Goal: Information Seeking & Learning: Learn about a topic

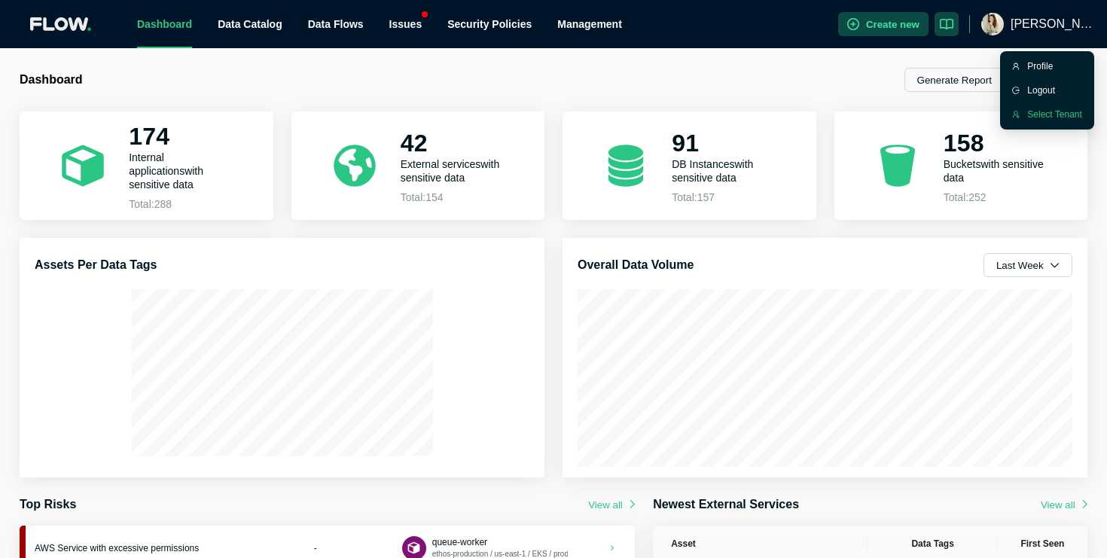
click at [1035, 114] on div "Select Tenant" at bounding box center [1055, 114] width 55 height 15
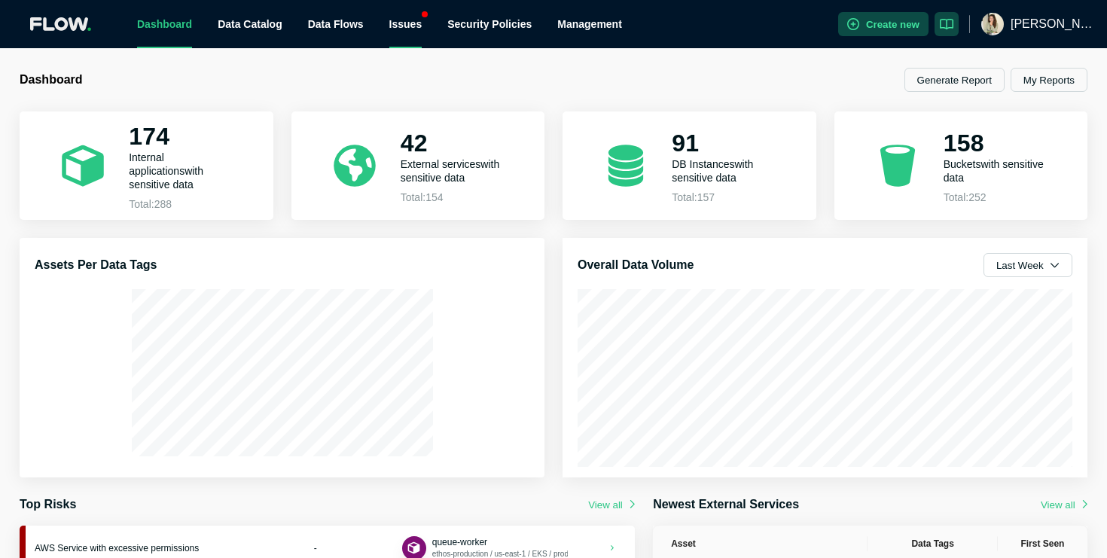
click at [408, 21] on div "Issues" at bounding box center [405, 24] width 33 height 48
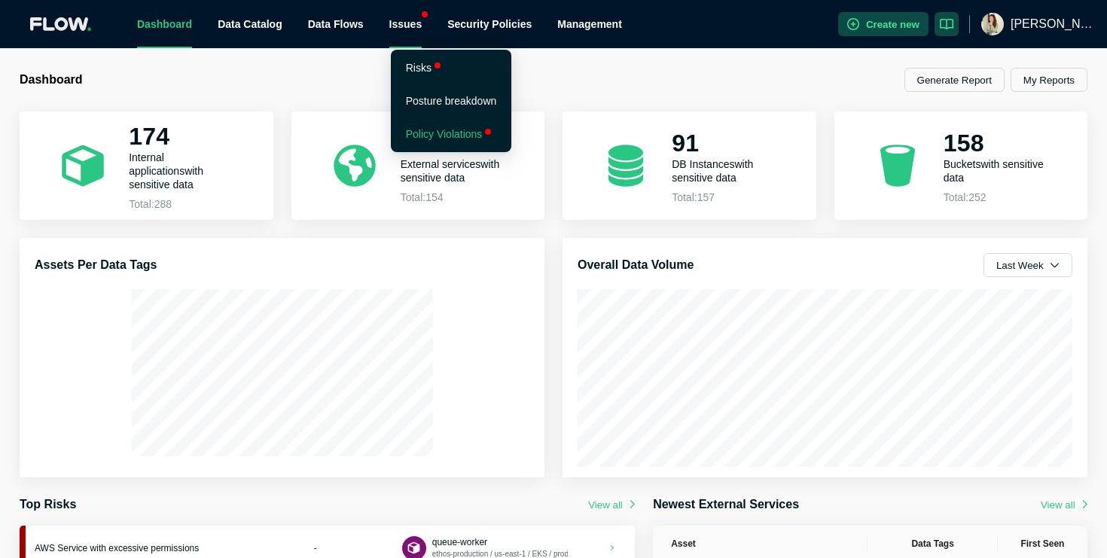
click at [469, 129] on link "Policy Violations" at bounding box center [444, 134] width 77 height 12
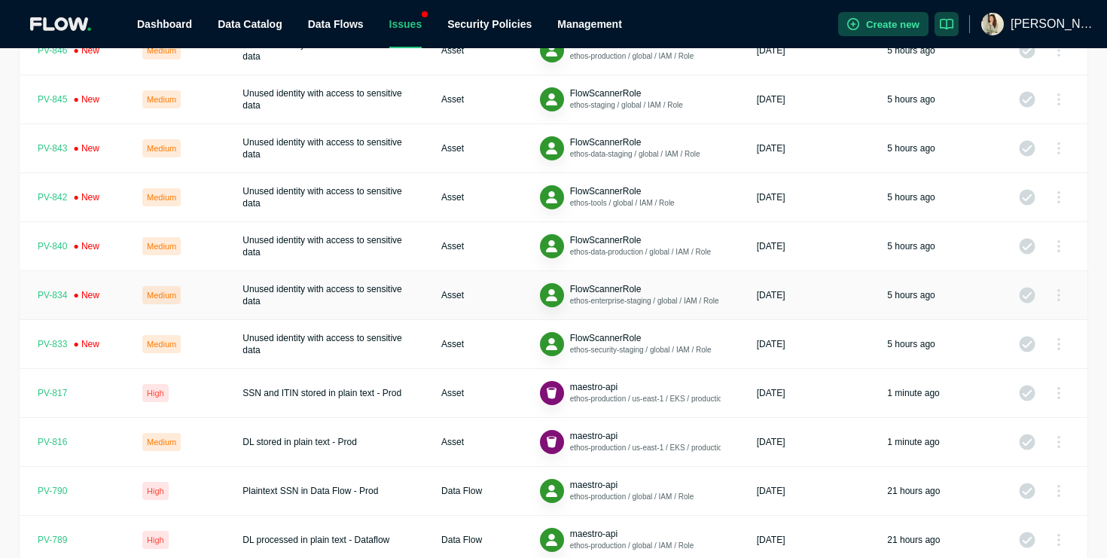
scroll to position [157, 0]
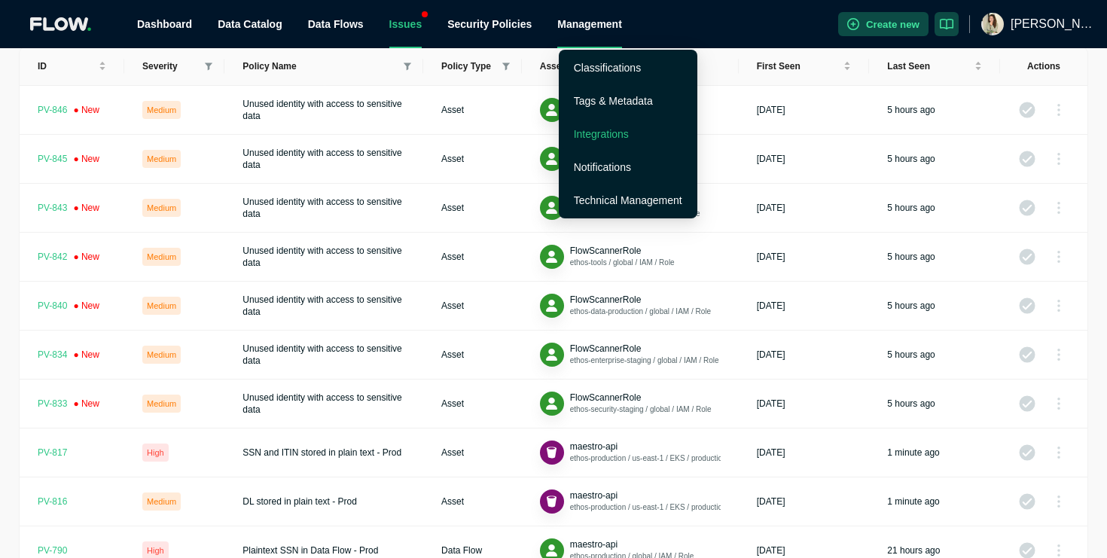
click at [606, 139] on link "Integrations" at bounding box center [601, 134] width 55 height 12
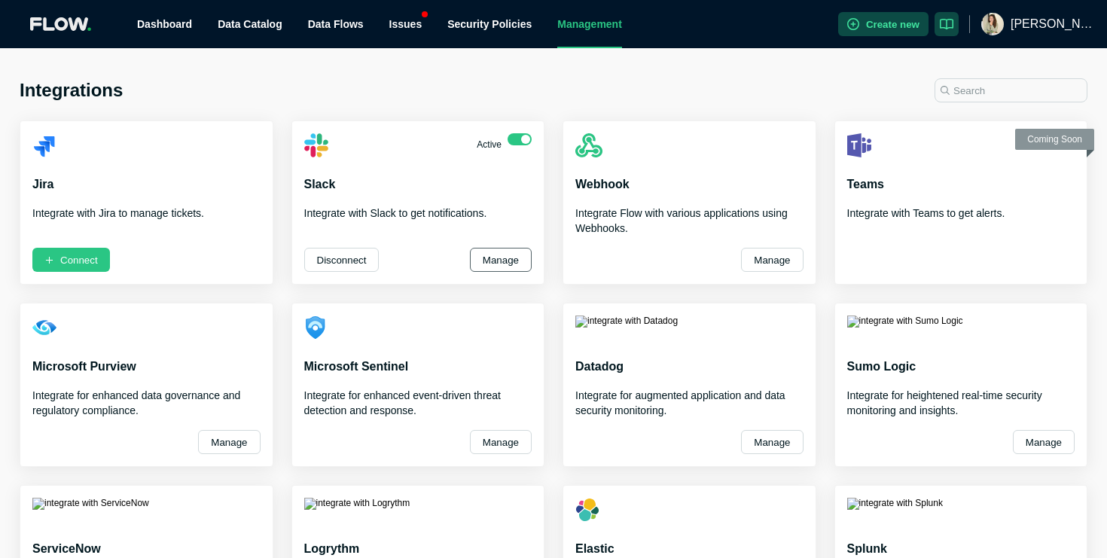
click at [497, 261] on button "Manage" at bounding box center [501, 260] width 62 height 24
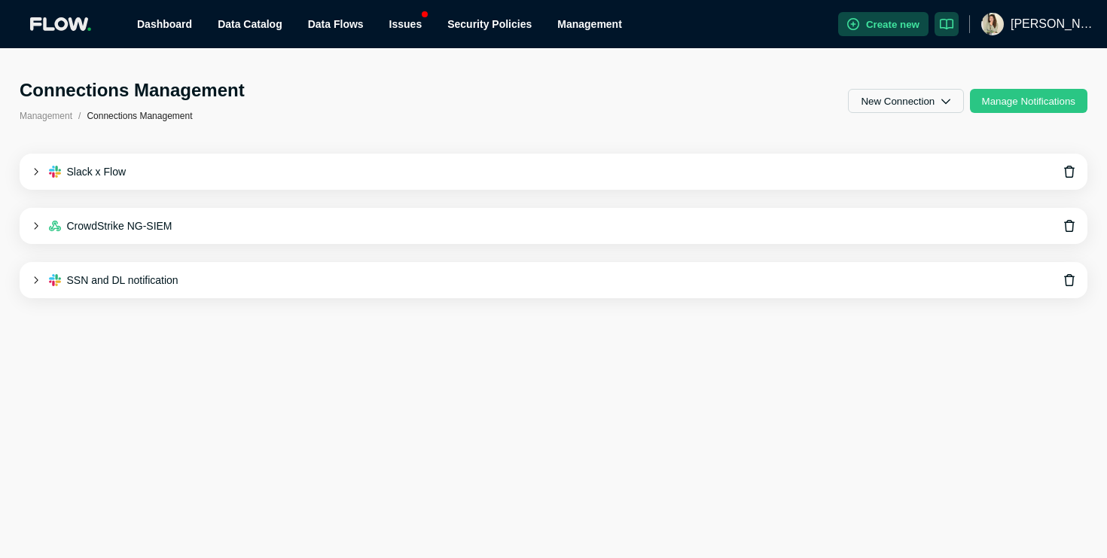
click at [446, 170] on div "Slack x Flow" at bounding box center [554, 172] width 1068 height 36
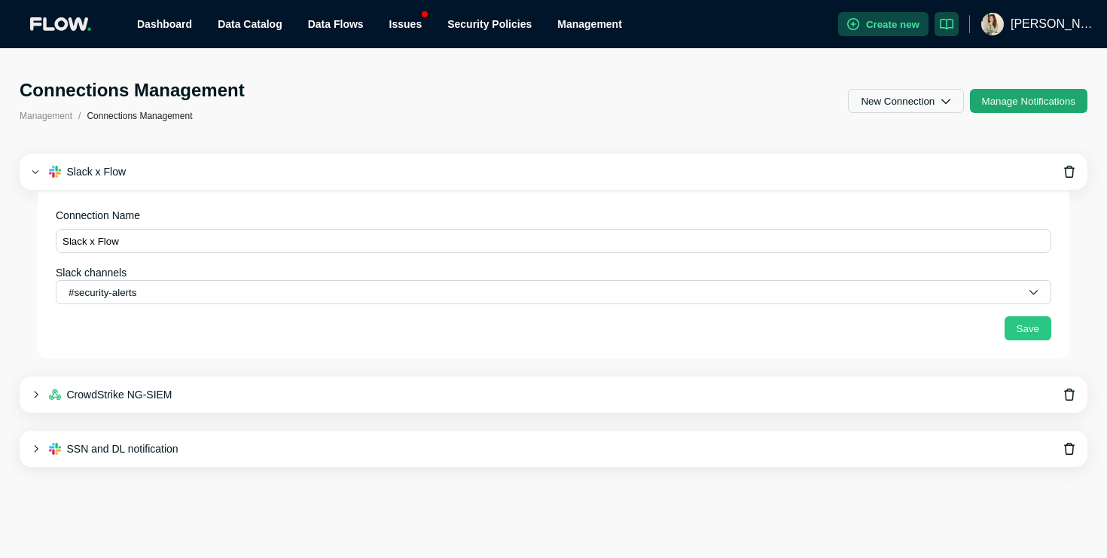
click at [990, 96] on button "Manage Notifications" at bounding box center [1029, 101] width 118 height 24
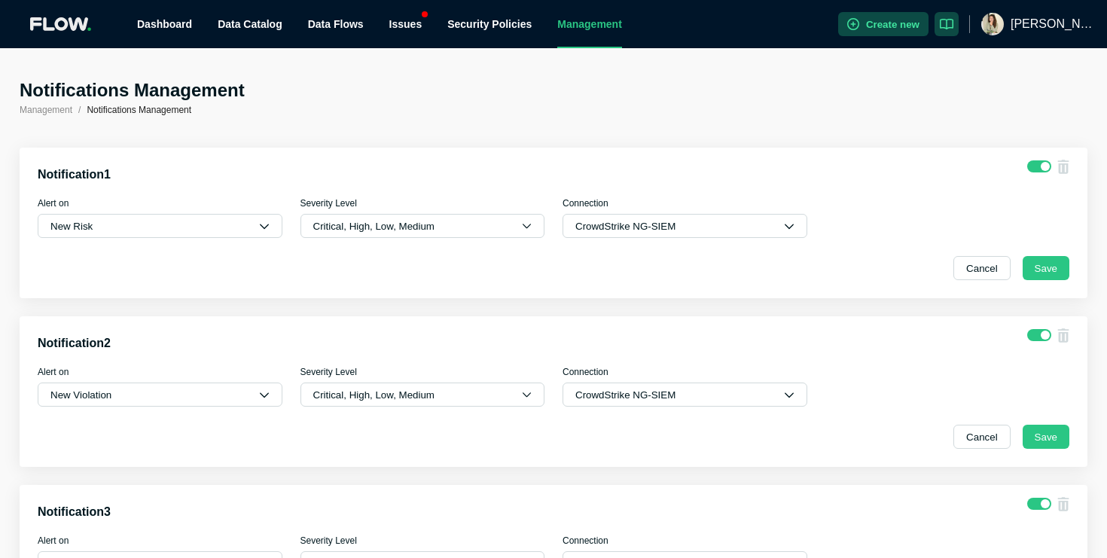
click at [689, 61] on div "Notifications Management Management / Notifications Management Notification 1 A…" at bounding box center [553, 303] width 1107 height 510
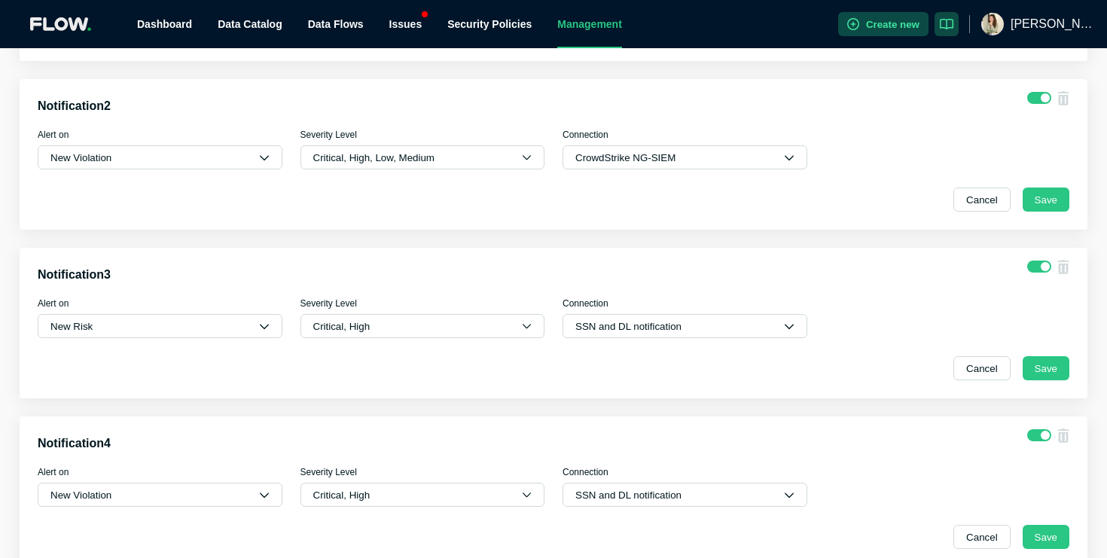
scroll to position [113, 0]
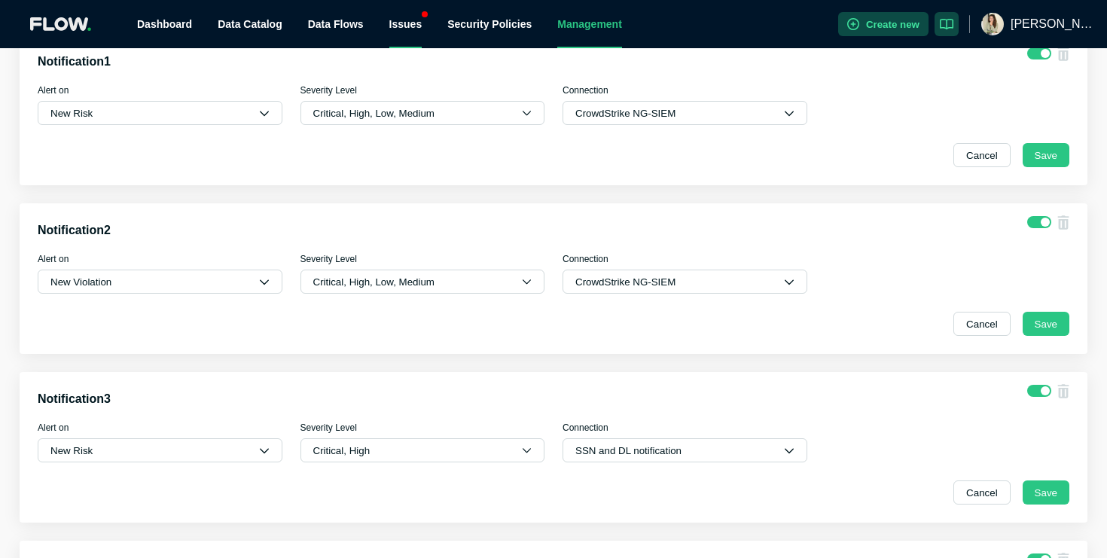
click at [419, 22] on div "Issues" at bounding box center [405, 24] width 33 height 48
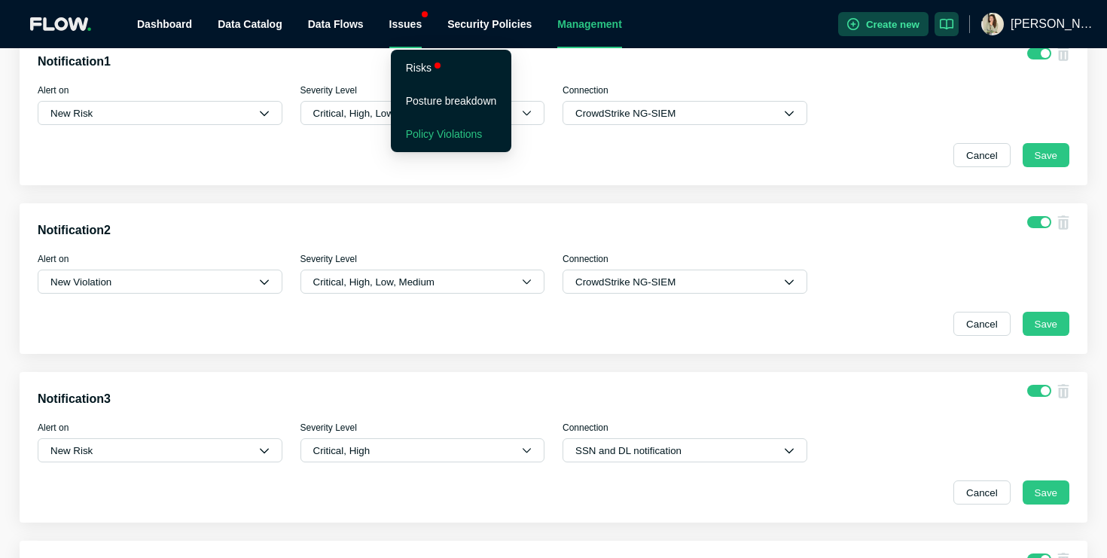
click at [435, 130] on link "Policy Violations" at bounding box center [444, 134] width 77 height 12
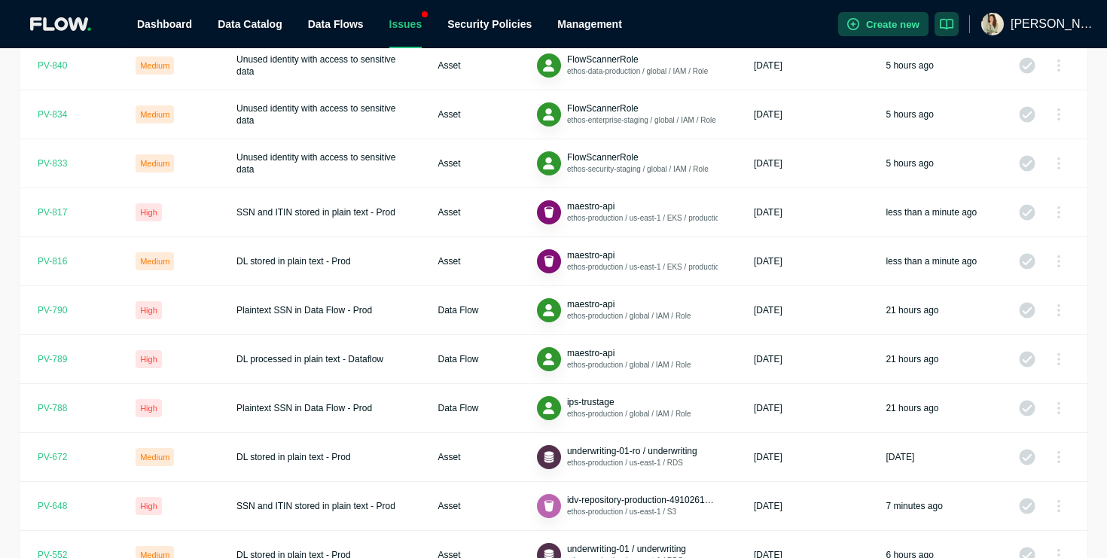
scroll to position [468, 0]
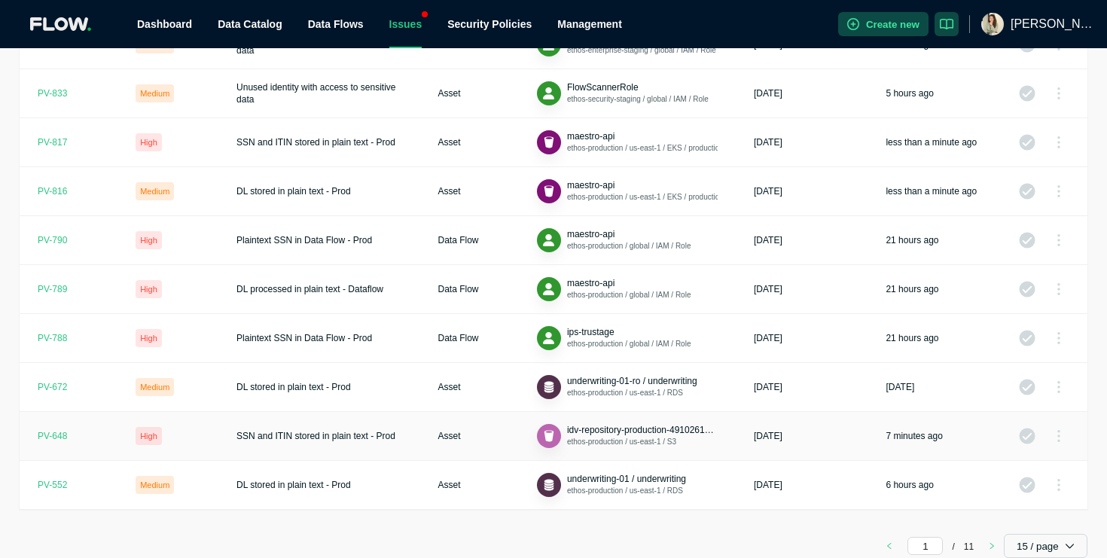
click at [444, 444] on td "Asset" at bounding box center [469, 436] width 99 height 49
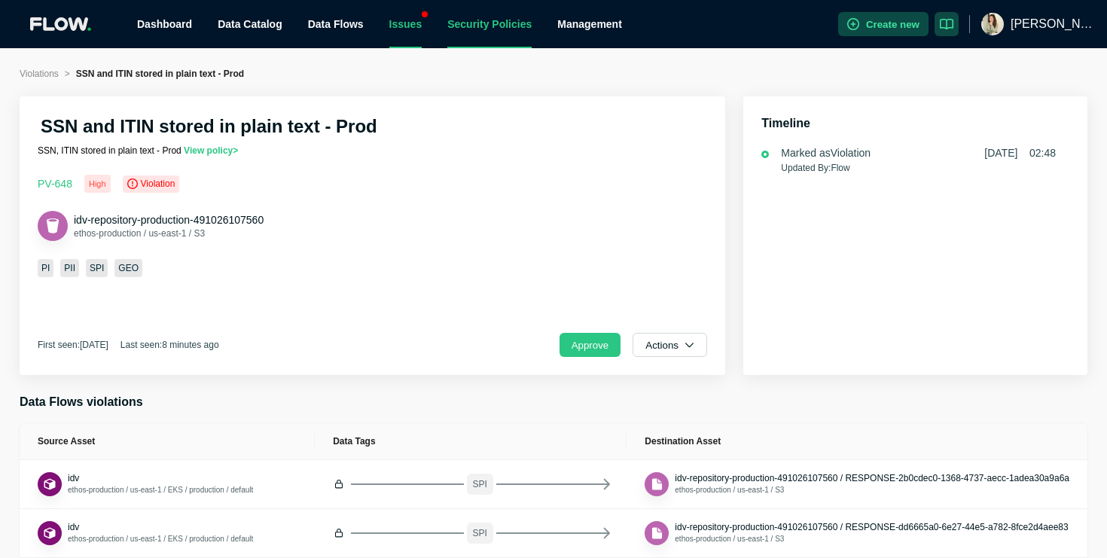
click at [473, 18] on link "Security Policies" at bounding box center [490, 24] width 84 height 12
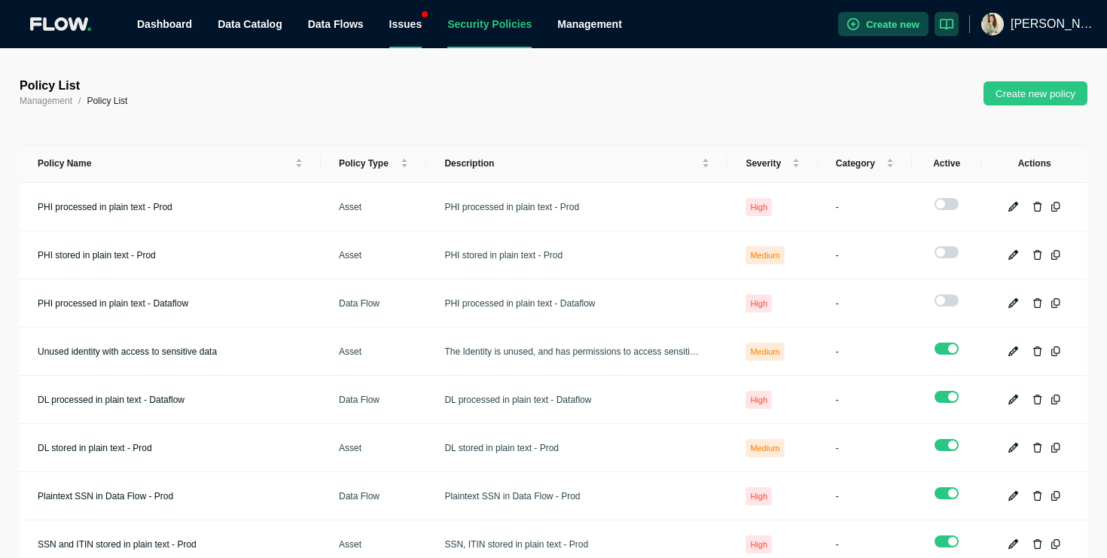
click at [416, 26] on div "Issues" at bounding box center [405, 24] width 33 height 48
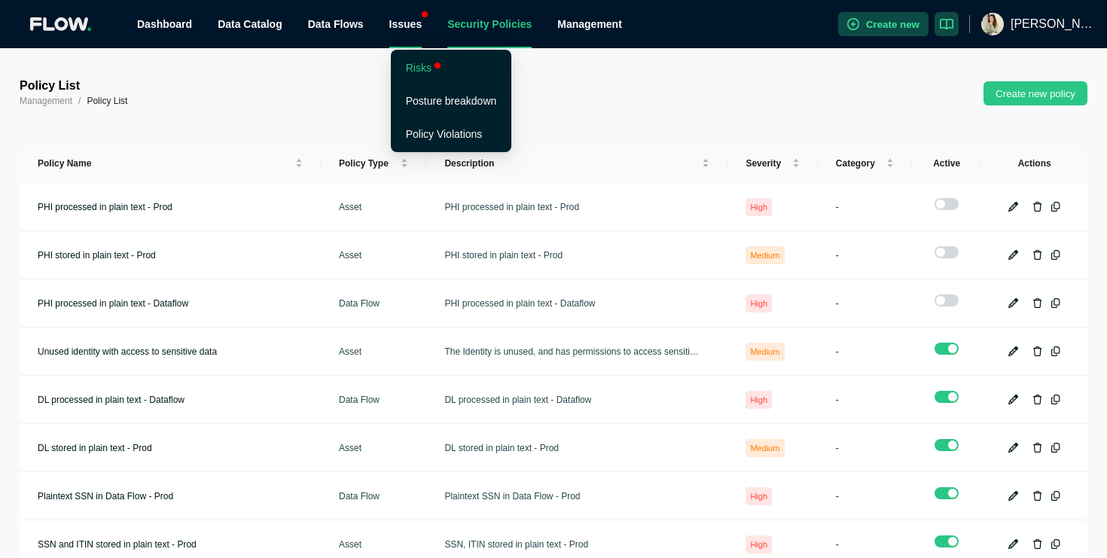
click at [430, 68] on li "Risks" at bounding box center [451, 68] width 115 height 30
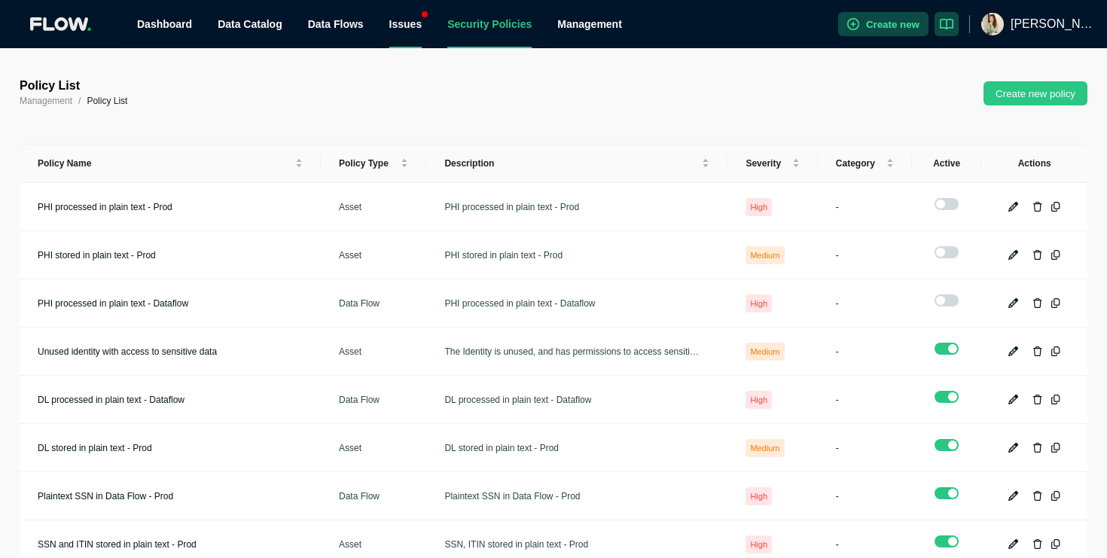
click at [414, 35] on div "Issues" at bounding box center [405, 24] width 33 height 48
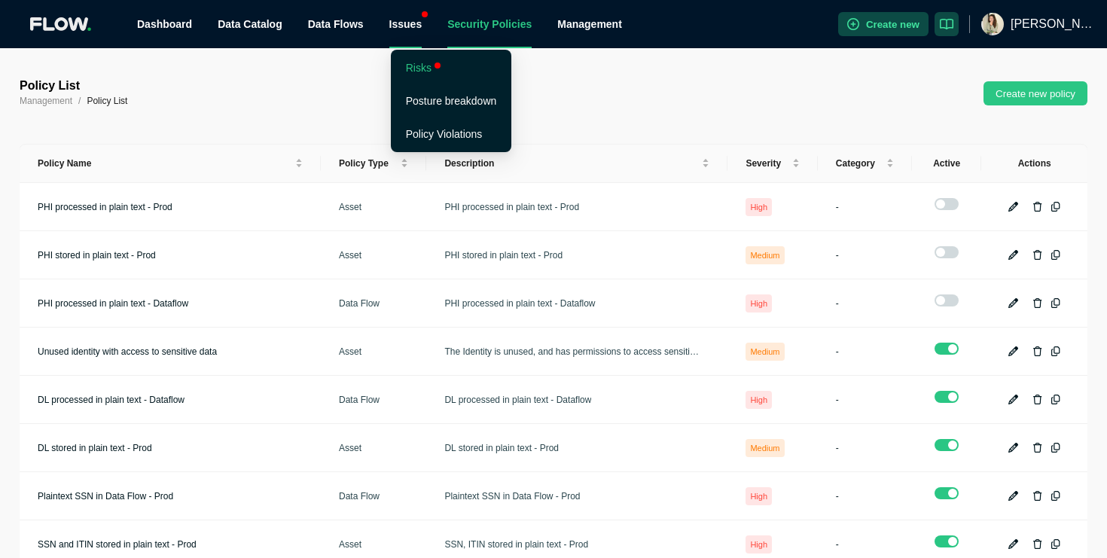
click at [412, 66] on link "Risks" at bounding box center [419, 68] width 26 height 12
